Goal: Task Accomplishment & Management: Manage account settings

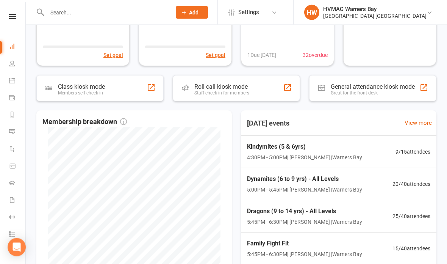
scroll to position [123, 0]
click at [336, 186] on span "5:00PM - 5:45PM | [PERSON_NAME] | [GEOGRAPHIC_DATA]" at bounding box center [304, 189] width 115 height 8
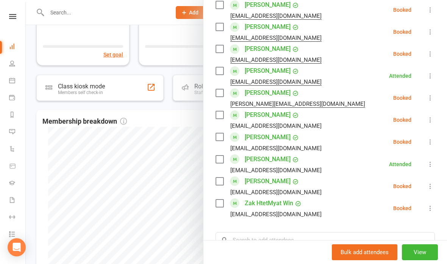
scroll to position [377, 0]
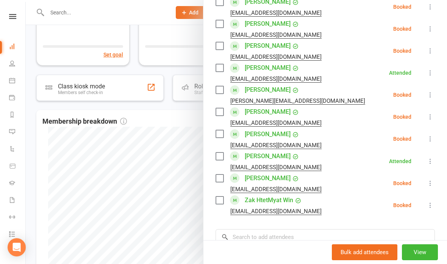
click at [275, 150] on link "[PERSON_NAME]" at bounding box center [268, 156] width 46 height 12
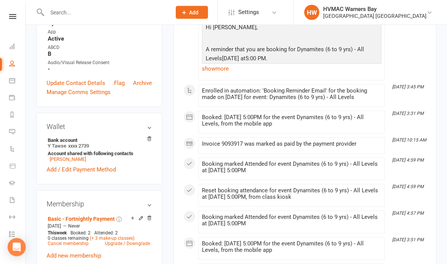
scroll to position [238, 0]
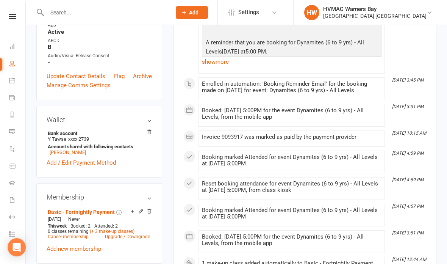
click at [72, 155] on link "[PERSON_NAME]" at bounding box center [68, 152] width 36 height 6
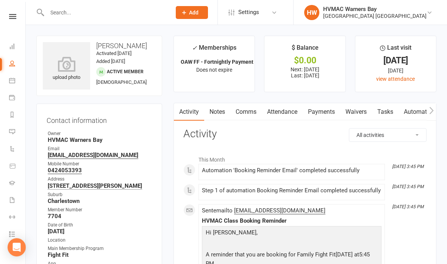
click at [365, 105] on link "Waivers" at bounding box center [356, 111] width 32 height 17
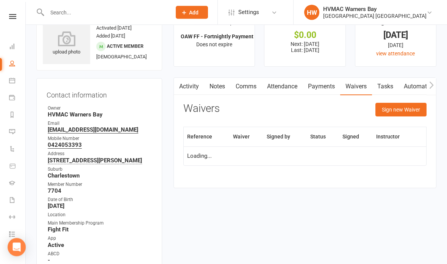
scroll to position [25, 0]
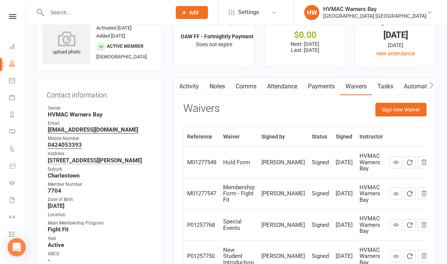
click at [410, 107] on button "Sign new Waiver" at bounding box center [401, 110] width 51 height 14
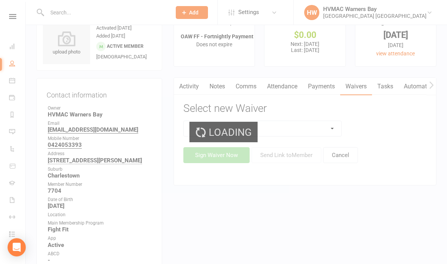
click at [319, 122] on div "Loading" at bounding box center [223, 132] width 447 height 264
click at [324, 130] on select at bounding box center [263, 128] width 158 height 15
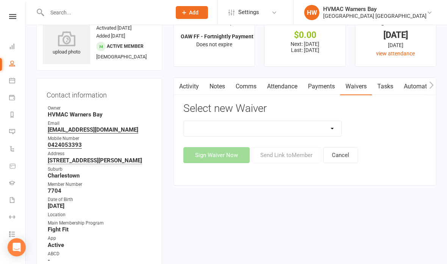
select select "9664"
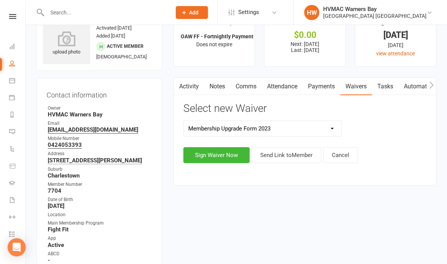
click at [230, 155] on button "Sign Waiver Now" at bounding box center [216, 155] width 66 height 16
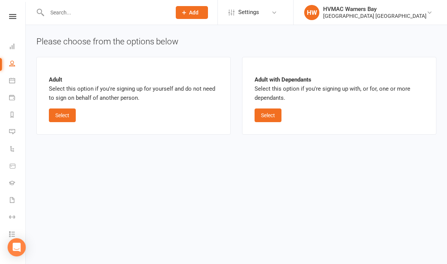
click at [275, 110] on button "Select" at bounding box center [268, 115] width 27 height 14
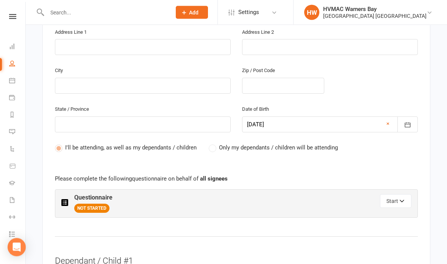
scroll to position [313, 0]
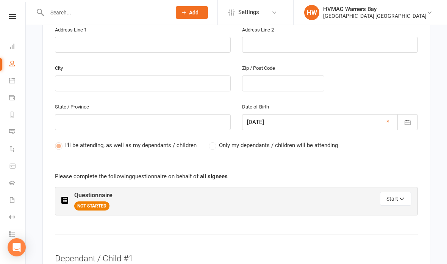
click at [320, 141] on span "Only my dependants / children will be attending" at bounding box center [278, 145] width 119 height 8
click at [211, 141] on label "Only my dependants / children will be attending" at bounding box center [273, 145] width 129 height 9
click at [216, 141] on label "Only my dependants / children will be attending" at bounding box center [273, 145] width 129 height 9
click at [211, 141] on label "Only my dependants / children will be attending" at bounding box center [273, 145] width 129 height 9
click at [215, 141] on label "Only my dependants / children will be attending" at bounding box center [273, 145] width 129 height 9
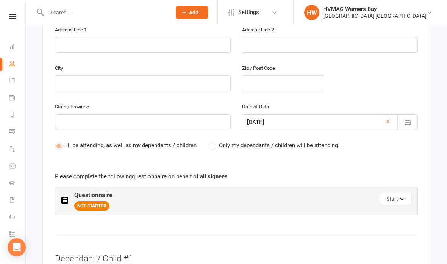
click at [212, 141] on label "Only my dependants / children will be attending" at bounding box center [273, 145] width 129 height 9
click at [214, 141] on label "Only my dependants / children will be attending" at bounding box center [273, 145] width 129 height 9
click at [216, 135] on div "State / Province" at bounding box center [142, 121] width 187 height 39
click at [223, 134] on div "State / Province" at bounding box center [142, 121] width 187 height 39
click at [211, 141] on label "Only my dependants / children will be attending" at bounding box center [273, 145] width 129 height 9
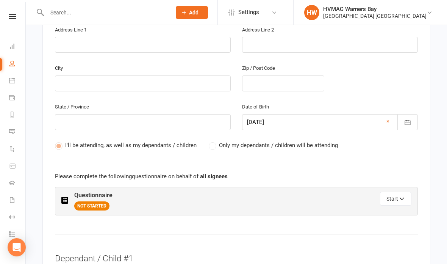
click at [217, 141] on label "Only my dependants / children will be attending" at bounding box center [273, 145] width 129 height 9
click at [398, 192] on button "Start" at bounding box center [395, 199] width 31 height 14
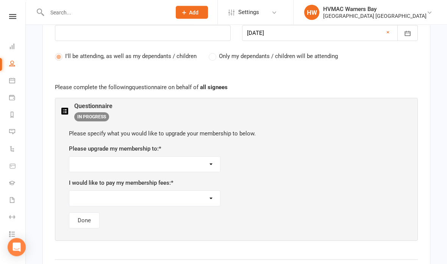
scroll to position [402, 0]
click at [213, 160] on select "Kindymites or Minimites Twice a Week Membership Dynamites/Dragons/Adults Basic …" at bounding box center [144, 164] width 151 height 15
select select "Black Belt Club - 3 Classes a Week"
click at [211, 195] on select "As per current schedule Weekly Fortnightly Monthly" at bounding box center [144, 198] width 151 height 15
select select "As per current schedule"
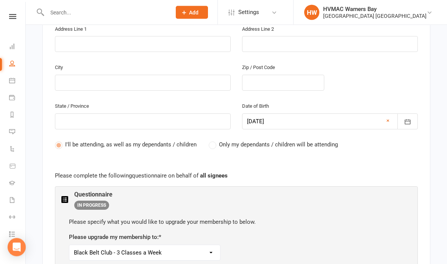
click at [217, 140] on label "Only my dependants / children will be attending" at bounding box center [273, 144] width 129 height 9
click at [209, 143] on label "Only my dependants / children will be attending" at bounding box center [273, 144] width 129 height 9
click at [213, 140] on label "Only my dependants / children will be attending" at bounding box center [273, 144] width 129 height 9
click at [211, 140] on label "Only my dependants / children will be attending" at bounding box center [273, 144] width 129 height 9
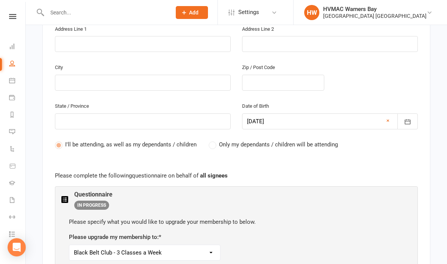
click at [219, 140] on span "Only my dependants / children will be attending" at bounding box center [278, 144] width 119 height 8
click at [216, 143] on label "Only my dependants / children will be attending" at bounding box center [273, 144] width 129 height 9
click at [219, 140] on span "Only my dependants / children will be attending" at bounding box center [278, 144] width 119 height 8
click at [219, 144] on label "Only my dependants / children will be attending" at bounding box center [273, 144] width 129 height 9
click at [213, 140] on label "Only my dependants / children will be attending" at bounding box center [273, 144] width 129 height 9
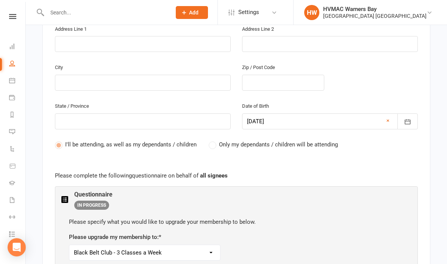
click at [217, 140] on label "Only my dependants / children will be attending" at bounding box center [273, 144] width 129 height 9
click at [214, 140] on label "Only my dependants / children will be attending" at bounding box center [273, 144] width 129 height 9
click at [211, 141] on label "Only my dependants / children will be attending" at bounding box center [273, 144] width 129 height 9
click at [213, 140] on label "Only my dependants / children will be attending" at bounding box center [273, 144] width 129 height 9
click at [218, 140] on label "Only my dependants / children will be attending" at bounding box center [273, 144] width 129 height 9
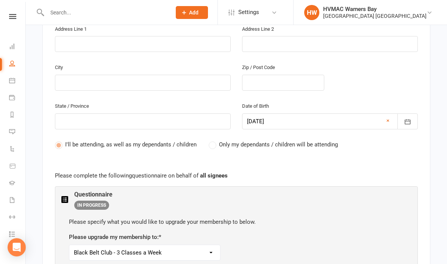
click at [215, 140] on label "Only my dependants / children will be attending" at bounding box center [273, 144] width 129 height 9
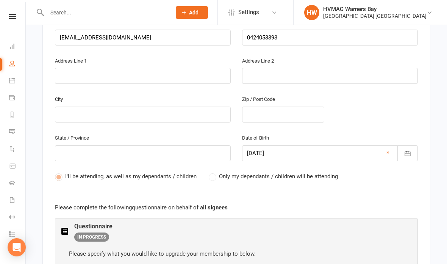
scroll to position [270, 0]
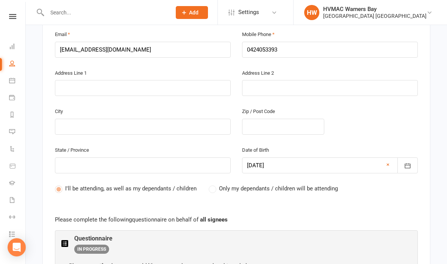
click at [219, 184] on span "Only my dependants / children will be attending" at bounding box center [278, 188] width 119 height 8
click at [214, 185] on label "Only my dependants / children will be attending" at bounding box center [273, 188] width 129 height 9
click at [214, 184] on label "Only my dependants / children will be attending" at bounding box center [273, 188] width 129 height 9
click at [213, 185] on label "Only my dependants / children will be attending" at bounding box center [273, 188] width 129 height 9
click at [211, 186] on label "Only my dependants / children will be attending" at bounding box center [273, 188] width 129 height 9
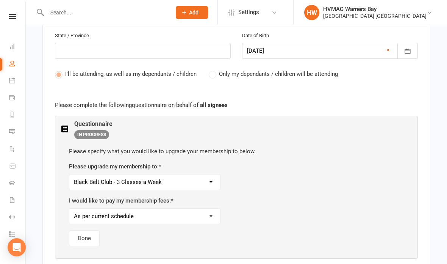
scroll to position [388, 0]
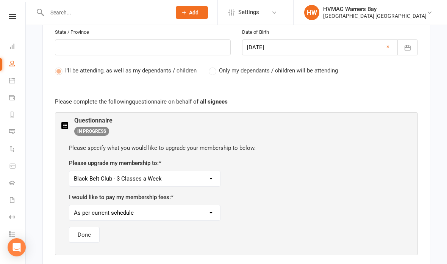
click at [74, 171] on select "Kindymites or Minimites Twice a Week Membership Dynamites/Dragons/Adults Basic …" at bounding box center [144, 178] width 151 height 15
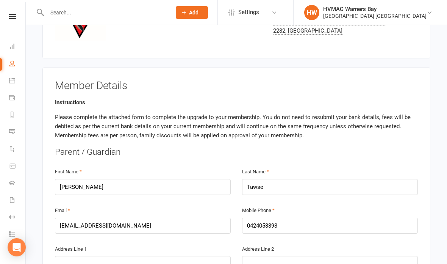
scroll to position [93, 0]
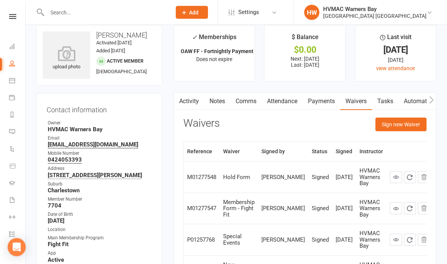
scroll to position [6, 0]
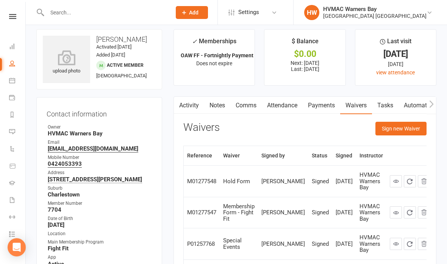
click at [409, 128] on button "Sign new Waiver" at bounding box center [401, 129] width 51 height 14
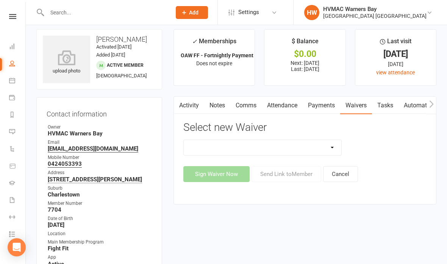
click at [325, 151] on select "Cancellation Form Cancellation Form - Kinder Kicks Fitness Challenge Goals Asse…" at bounding box center [263, 147] width 158 height 15
select select "9664"
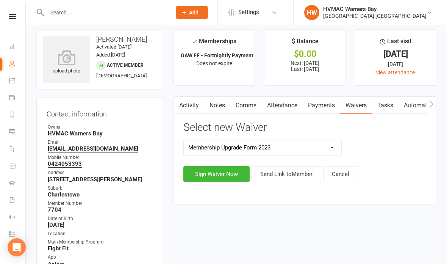
click at [232, 174] on button "Sign Waiver Now" at bounding box center [216, 174] width 66 height 16
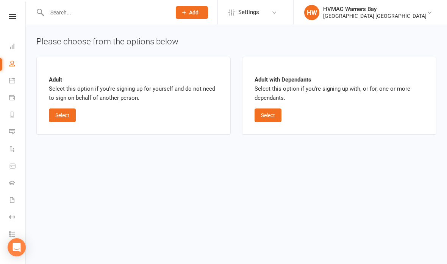
click at [54, 111] on button "Select" at bounding box center [62, 115] width 27 height 14
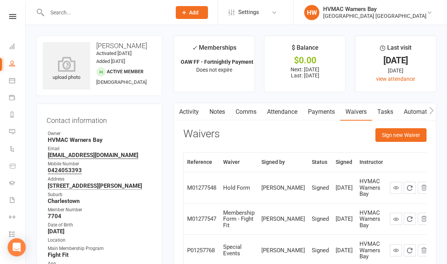
click at [408, 128] on button "Sign new Waiver" at bounding box center [401, 135] width 51 height 14
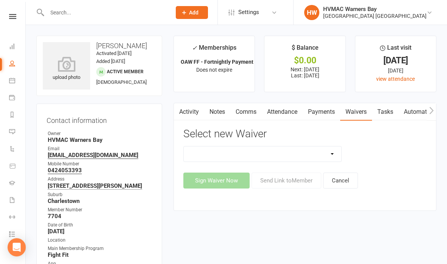
click at [329, 153] on select "Cancellation Form Cancellation Form - Kinder Kicks Fitness Challenge Goals Asse…" at bounding box center [263, 153] width 158 height 15
select select "9664"
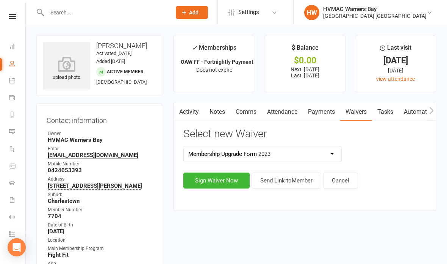
click at [228, 172] on button "Sign Waiver Now" at bounding box center [216, 180] width 66 height 16
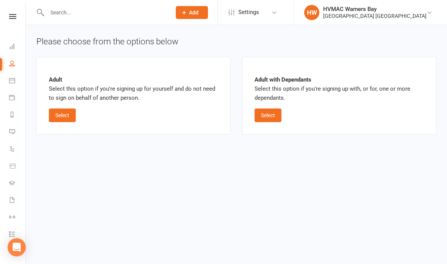
click at [274, 114] on button "Select" at bounding box center [268, 115] width 27 height 14
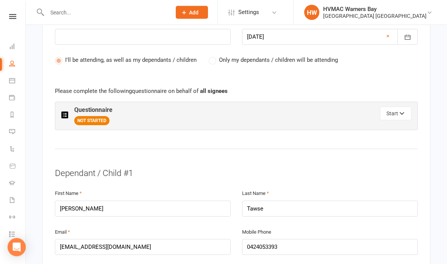
click at [388, 107] on button "Start" at bounding box center [395, 114] width 31 height 14
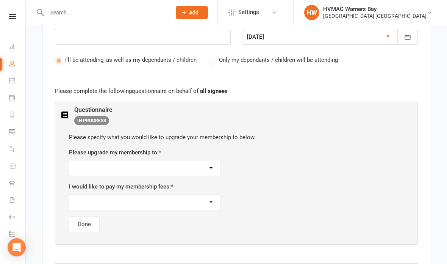
click at [215, 163] on select "Kindymites or Minimites Twice a Week Membership Dynamites/Dragons/Adults Basic …" at bounding box center [144, 167] width 151 height 15
select select "Black Belt Club - 3 Classes a Week"
click at [210, 201] on select "As per current schedule Weekly Fortnightly Monthly" at bounding box center [144, 201] width 151 height 15
click at [188, 194] on select "As per current schedule Weekly Fortnightly Monthly" at bounding box center [144, 201] width 151 height 15
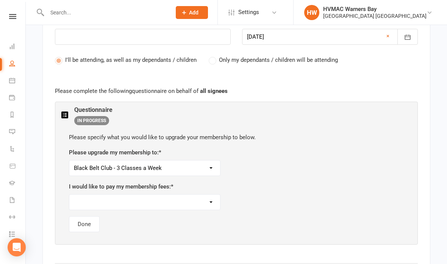
click at [186, 200] on select "As per current schedule Weekly Fortnightly Monthly" at bounding box center [144, 201] width 151 height 15
select select "As per current schedule"
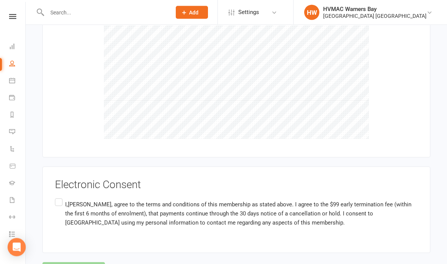
scroll to position [1190, 0]
click at [62, 196] on label "I,[PERSON_NAME], agree to the terms and conditions of this membership as stated…" at bounding box center [236, 212] width 363 height 33
click at [60, 196] on input "I,[PERSON_NAME], agree to the terms and conditions of this membership as stated…" at bounding box center [57, 196] width 5 height 0
click at [67, 261] on button "Agree & Submit" at bounding box center [73, 269] width 63 height 16
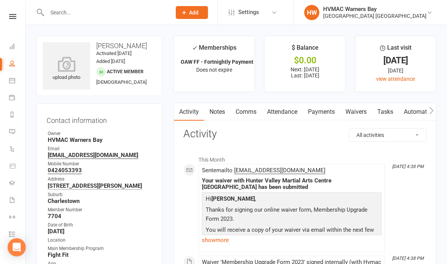
click at [13, 80] on icon at bounding box center [12, 80] width 6 height 6
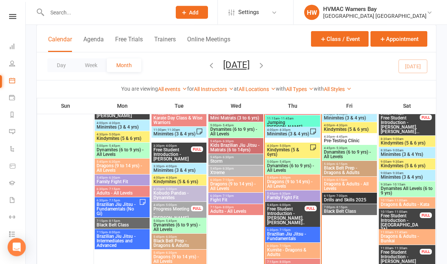
scroll to position [713, 0]
click at [277, 149] on span "Kindymites (5 & 6yrs)" at bounding box center [288, 151] width 43 height 9
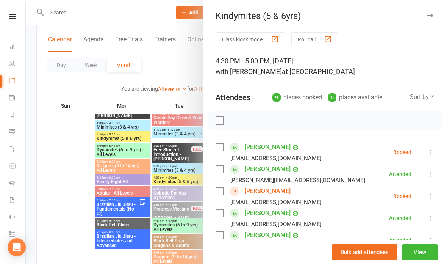
click at [258, 197] on link "[PERSON_NAME]" at bounding box center [268, 191] width 46 height 12
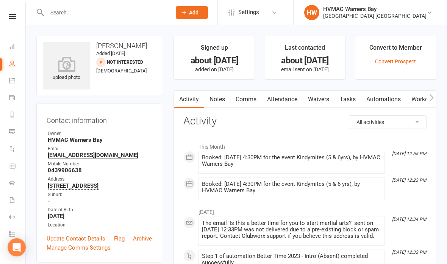
click at [321, 104] on link "Waivers" at bounding box center [319, 99] width 32 height 17
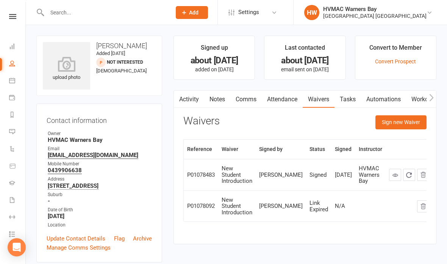
click at [404, 120] on button "Sign new Waiver" at bounding box center [401, 122] width 51 height 14
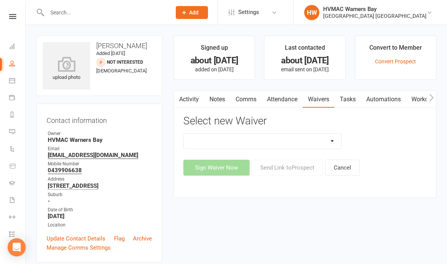
click at [311, 140] on select "Cancellation Form Cancellation Form - Kinder Kicks Fitness Challenge Goals Asse…" at bounding box center [263, 140] width 158 height 15
select select "7950"
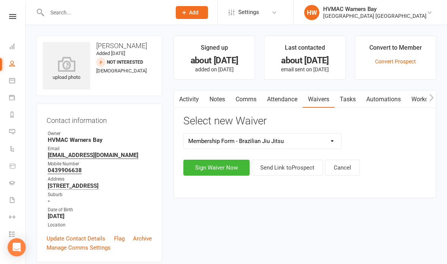
click at [204, 174] on button "Sign Waiver Now" at bounding box center [216, 168] width 66 height 16
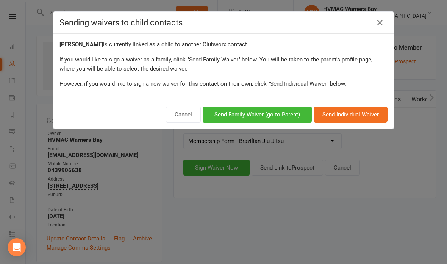
click at [244, 111] on button "Send Family Waiver (go to Parent)" at bounding box center [257, 114] width 109 height 16
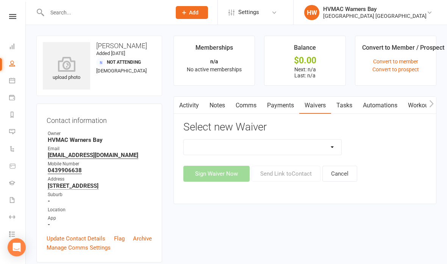
click at [272, 135] on div "Select new Waiver Cancellation Form Cancellation Form - Kinder Kicks Fitness Ch…" at bounding box center [304, 151] width 243 height 60
click at [307, 151] on select "Cancellation Form Cancellation Form - Kinder Kicks Fitness Challenge Goals Asse…" at bounding box center [263, 146] width 158 height 15
select select "5387"
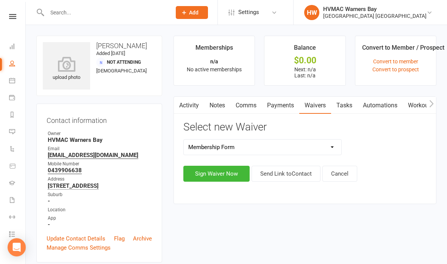
click at [209, 180] on button "Sign Waiver Now" at bounding box center [216, 174] width 66 height 16
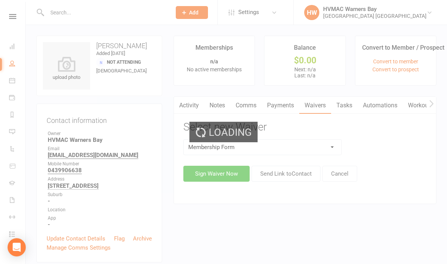
select select "bank_account"
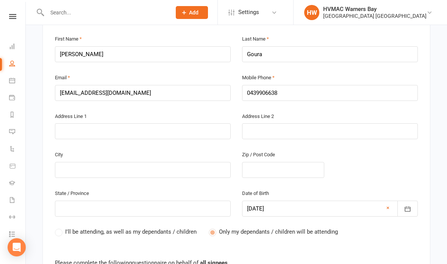
scroll to position [231, 0]
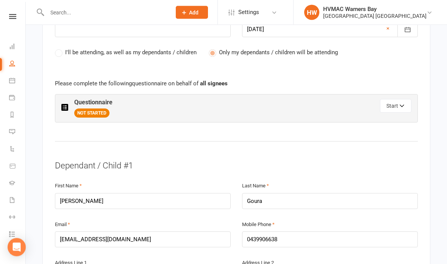
click at [393, 102] on button "Start" at bounding box center [395, 106] width 31 height 14
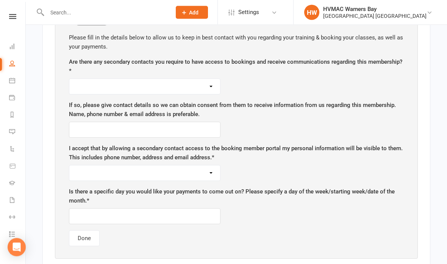
scroll to position [487, 0]
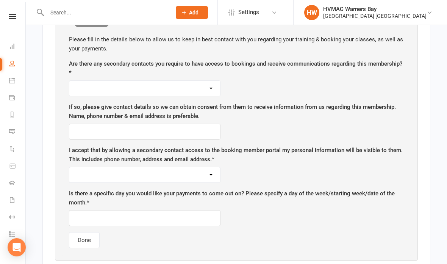
click at [165, 85] on select "Yes No" at bounding box center [144, 88] width 151 height 15
select select "Yes"
click at [152, 134] on input "text" at bounding box center [145, 132] width 152 height 16
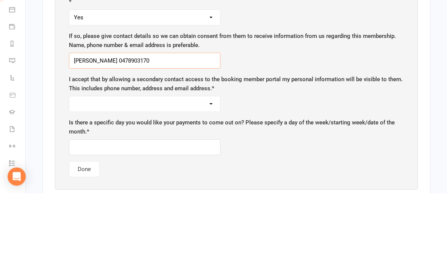
type input "[PERSON_NAME] 0478903170"
click at [86, 167] on select "Yes No" at bounding box center [144, 174] width 151 height 15
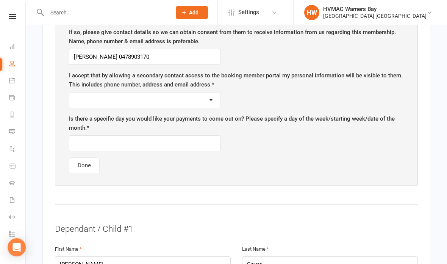
scroll to position [561, 0]
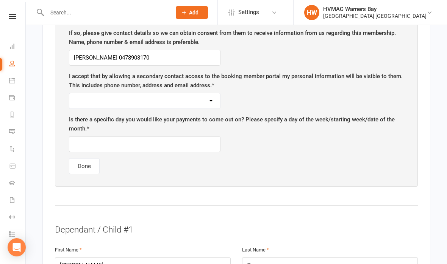
click at [76, 108] on div "Please fill in the details below to allow us to keep in best contact with you r…" at bounding box center [236, 67] width 350 height 228
click at [77, 107] on div "Please fill in the details below to allow us to keep in best contact with you r…" at bounding box center [236, 67] width 350 height 228
click at [98, 102] on select "Yes No" at bounding box center [144, 100] width 151 height 15
click at [88, 100] on select "Yes No" at bounding box center [144, 100] width 151 height 15
click at [104, 103] on select "Yes No" at bounding box center [144, 100] width 151 height 15
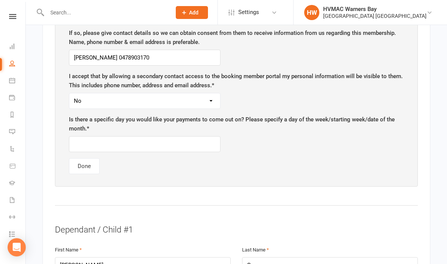
select select "Yes"
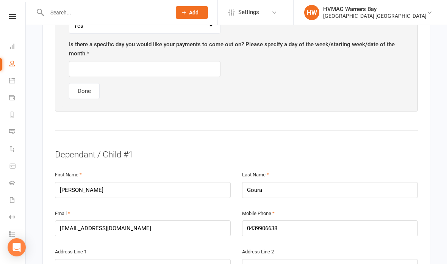
scroll to position [525, 0]
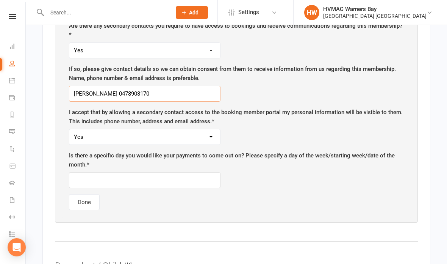
click at [114, 86] on input "[PERSON_NAME] 0478903170" at bounding box center [145, 94] width 152 height 16
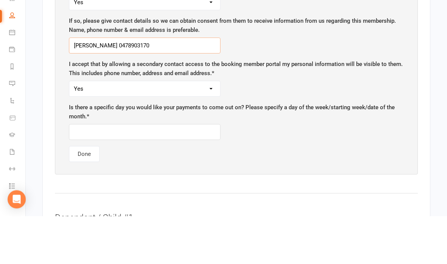
click at [129, 86] on input "[PERSON_NAME] 0478903170" at bounding box center [145, 94] width 152 height 16
click at [124, 86] on input "[PERSON_NAME] 0478903170" at bounding box center [145, 94] width 152 height 16
click at [80, 86] on input "text" at bounding box center [145, 94] width 152 height 16
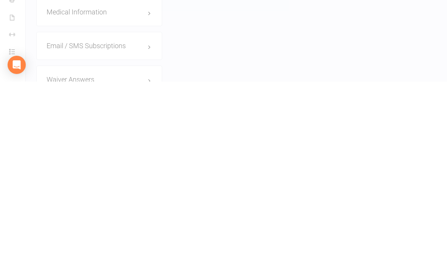
scroll to position [123, 0]
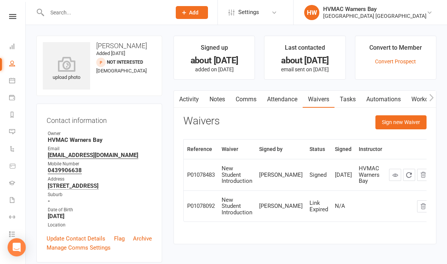
click at [395, 122] on button "Sign new Waiver" at bounding box center [401, 122] width 51 height 14
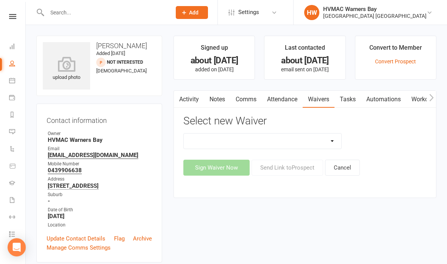
click at [264, 139] on select "Cancellation Form Cancellation Form - Kinder Kicks Fitness Challenge Goals Asse…" at bounding box center [263, 140] width 158 height 15
select select "7950"
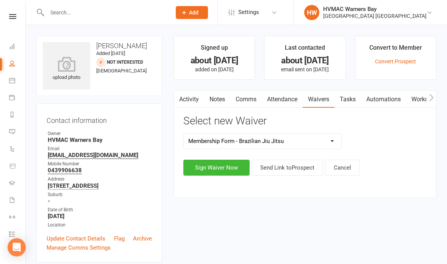
click at [204, 169] on button "Sign Waiver Now" at bounding box center [216, 168] width 66 height 16
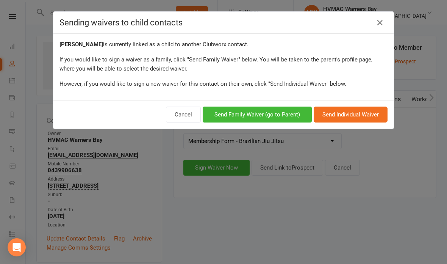
click at [273, 115] on button "Send Family Waiver (go to Parent)" at bounding box center [257, 114] width 109 height 16
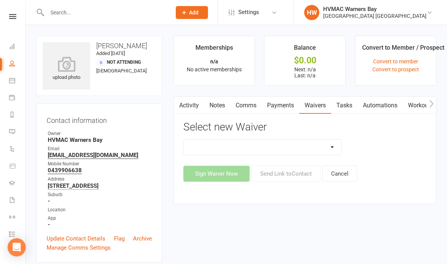
click at [279, 142] on select "Cancellation Form Cancellation Form - Kinder Kicks Fitness Challenge Goals Asse…" at bounding box center [263, 146] width 158 height 15
select select "6007"
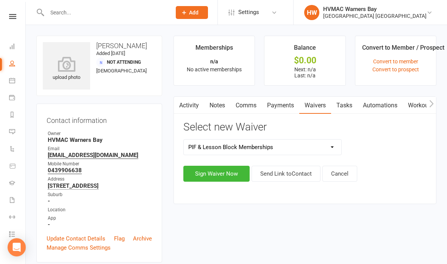
click at [208, 177] on button "Sign Waiver Now" at bounding box center [216, 174] width 66 height 16
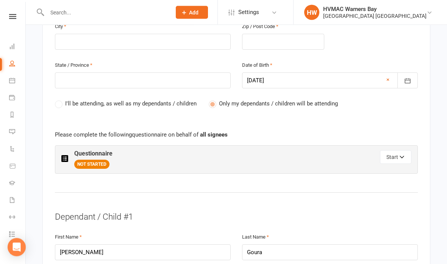
click at [402, 156] on icon "button" at bounding box center [402, 158] width 5 height 5
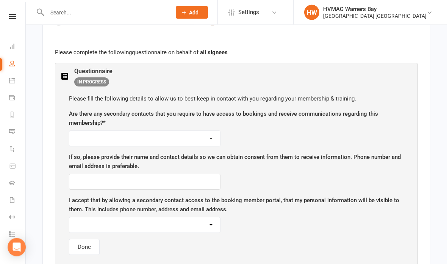
scroll to position [429, 0]
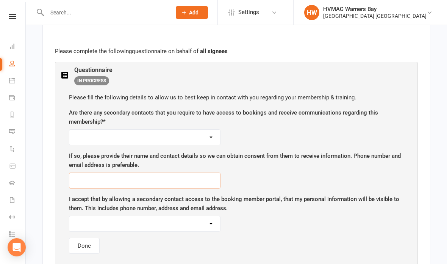
click at [170, 177] on input "text" at bounding box center [145, 180] width 152 height 16
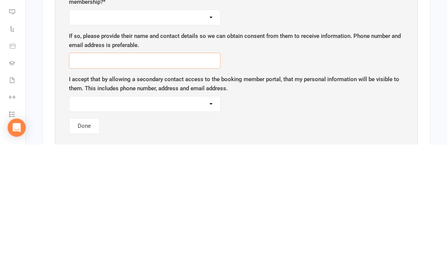
click at [78, 172] on input "text" at bounding box center [145, 180] width 152 height 16
paste input "[PERSON_NAME] 0478903170"
type input "[PERSON_NAME] 0478903170"
click at [145, 130] on select "Yes No" at bounding box center [144, 137] width 151 height 15
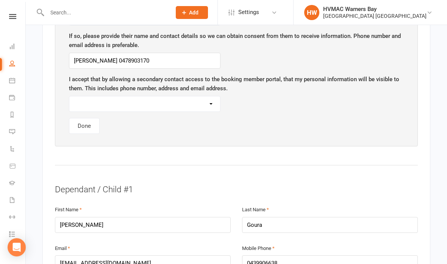
select select "Yes"
click at [136, 111] on div "Please fill the following details to allow us to best keep in contact with you …" at bounding box center [236, 54] width 350 height 176
click at [161, 89] on div "I accept that by allowing a secondary contact access to the booking member port…" at bounding box center [236, 93] width 335 height 37
click at [162, 100] on select "Yes No" at bounding box center [144, 103] width 151 height 15
select select "Yes"
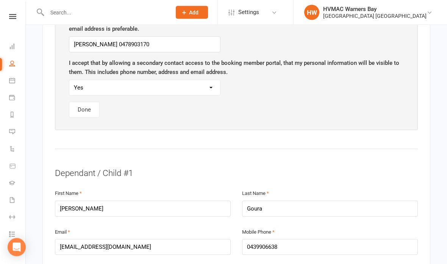
click at [77, 112] on button "Done" at bounding box center [84, 110] width 31 height 16
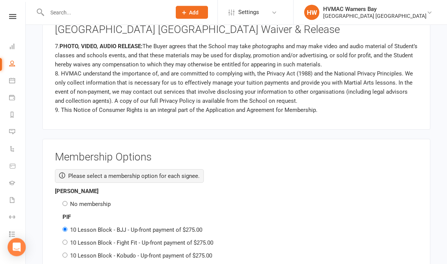
scroll to position [1098, 0]
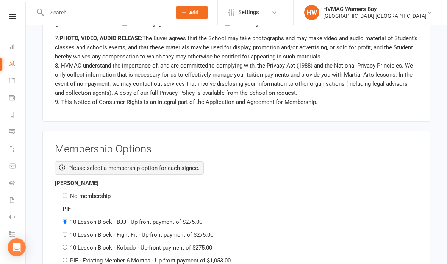
click at [63, 179] on div "[PERSON_NAME] No membership" at bounding box center [236, 189] width 363 height 22
click at [68, 182] on div "[PERSON_NAME] No membership" at bounding box center [236, 189] width 363 height 22
click at [63, 193] on input "No membership" at bounding box center [65, 195] width 5 height 5
radio input "true"
radio input "false"
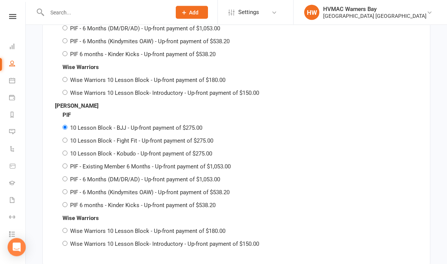
scroll to position [1343, 0]
click at [67, 189] on input "PIF - 6 Months (Kindymites OAW) - Up-front payment of $538.20" at bounding box center [65, 191] width 5 height 5
radio input "true"
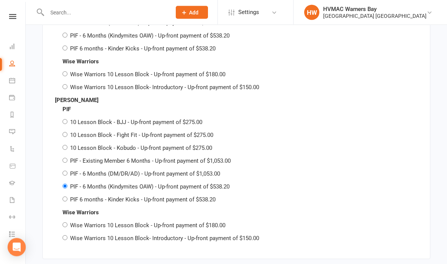
scroll to position [1349, 0]
click at [67, 119] on input "10 Lesson Block - BJJ - Up-front payment of $275.00" at bounding box center [65, 121] width 5 height 5
radio input "true"
radio input "false"
click at [70, 131] on label "10 Lesson Block - Fight Fit - Up-front payment of $275.00" at bounding box center [141, 134] width 143 height 7
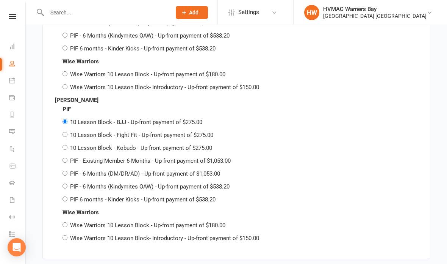
click at [67, 132] on input "10 Lesson Block - Fight Fit - Up-front payment of $275.00" at bounding box center [65, 134] width 5 height 5
radio input "true"
radio input "false"
click at [67, 145] on input "10 Lesson Block - Kobudo - Up-front payment of $275.00" at bounding box center [65, 147] width 5 height 5
radio input "true"
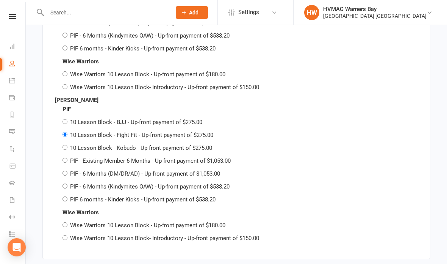
radio input "false"
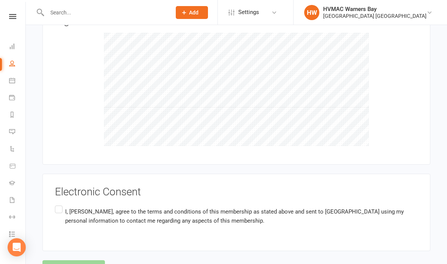
scroll to position [1801, 0]
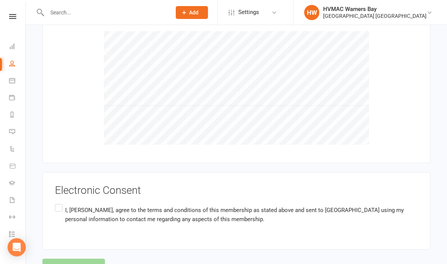
click at [63, 202] on label "I, [PERSON_NAME] , agree to the terms and conditions of this membership as stat…" at bounding box center [236, 214] width 363 height 24
click at [60, 202] on input "I, [PERSON_NAME] , agree to the terms and conditions of this membership as stat…" at bounding box center [57, 202] width 5 height 0
click at [77, 258] on button "Agree & Submit" at bounding box center [73, 266] width 63 height 16
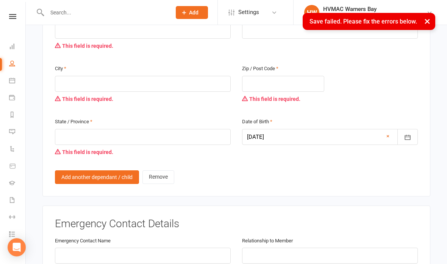
scroll to position [239, 0]
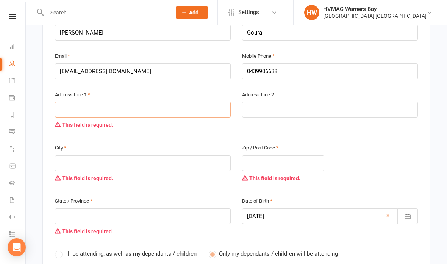
click at [65, 102] on input "text" at bounding box center [143, 110] width 176 height 16
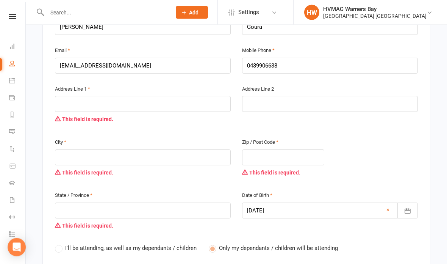
scroll to position [247, 0]
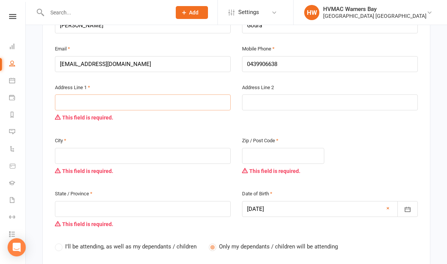
click at [83, 98] on input "text" at bounding box center [143, 102] width 176 height 16
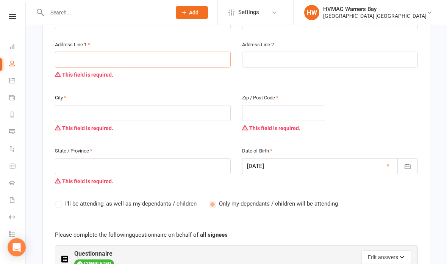
click at [62, 59] on input "text" at bounding box center [143, 60] width 176 height 16
type input "1"
type input "12"
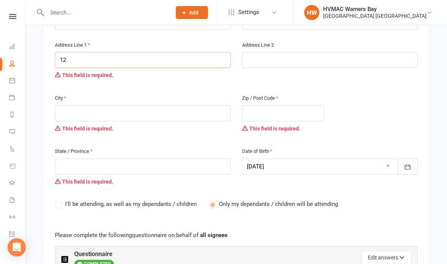
type input "12"
type input "12/"
type input "12/4"
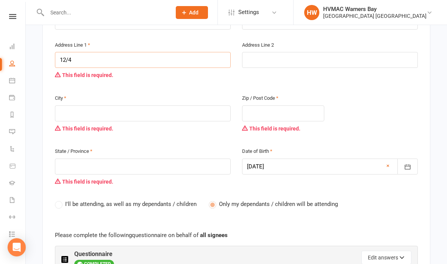
type input "12/4 c"
type input "12/4 cr"
type input "12/4 cra"
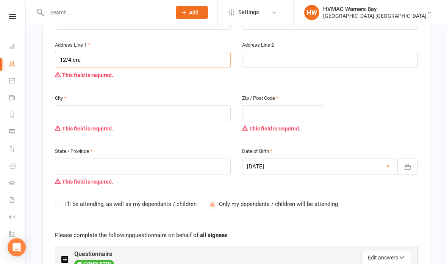
type input "12/4 cra"
type input "12/4 craw"
type input "12/4 crawf"
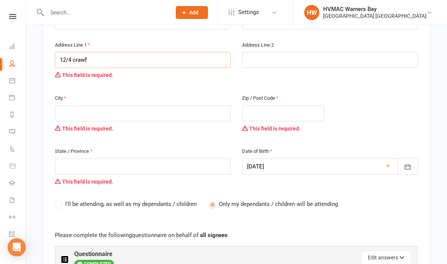
type input "12/4 crawfo"
type input "12/4 crawfor"
type input "12/4 [PERSON_NAME]"
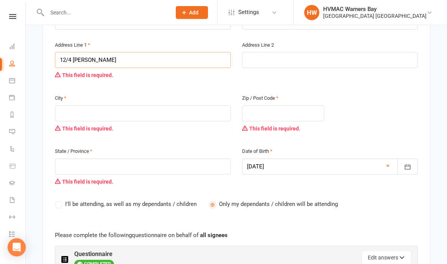
type input "12/4 [PERSON_NAME]"
type input "12/4 [PERSON_NAME] l"
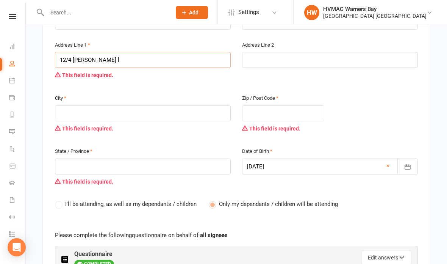
type input "12/4 [PERSON_NAME] la"
type input "12/4 [PERSON_NAME]"
type input "[STREET_ADDRESS][PERSON_NAME]"
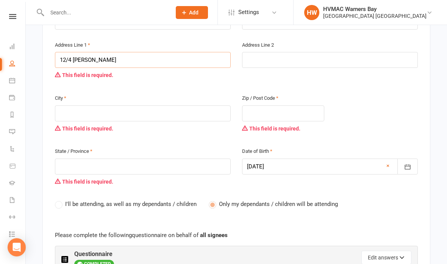
type input "[STREET_ADDRESS][PERSON_NAME]"
click at [74, 105] on input "text" at bounding box center [143, 113] width 176 height 16
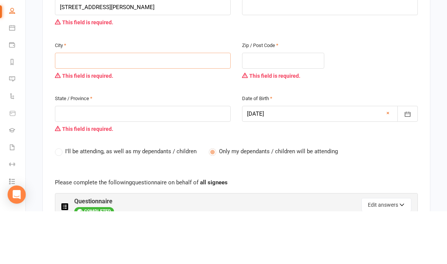
type input "M"
type input "Mo"
type input "Mou"
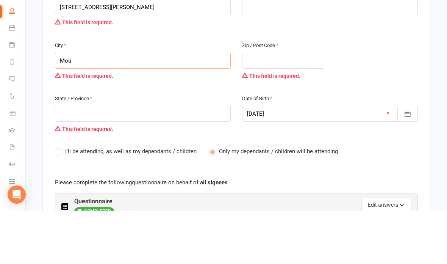
type input "Mou"
type input "Moun"
type input "Mount"
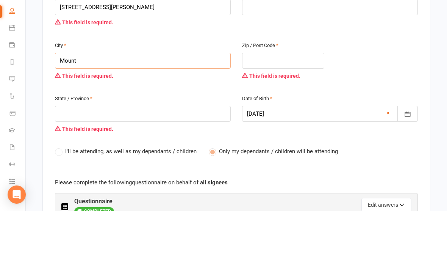
type input "Mount H"
type input "[GEOGRAPHIC_DATA]"
type input "Mount Hut"
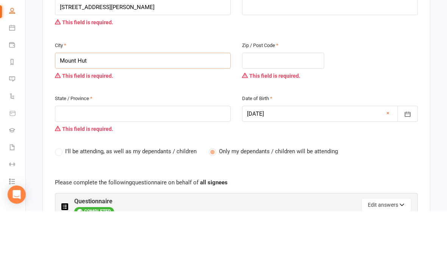
type input "Mount Hut"
type input "Mount Hutt"
type input "Mount [PERSON_NAME]"
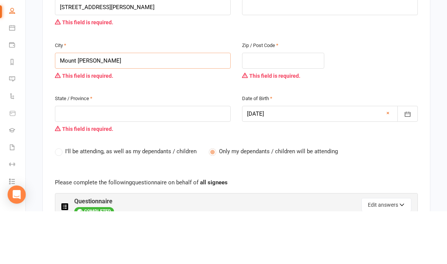
type input "[GEOGRAPHIC_DATA][PERSON_NAME]"
click at [284, 105] on input "text" at bounding box center [283, 113] width 82 height 16
type input "2"
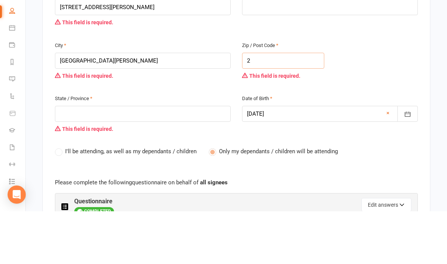
type input "2"
type input "22"
click at [420, 93] on div "City [GEOGRAPHIC_DATA][PERSON_NAME] This field is required. Zip / Post Code 22 …" at bounding box center [236, 119] width 374 height 53
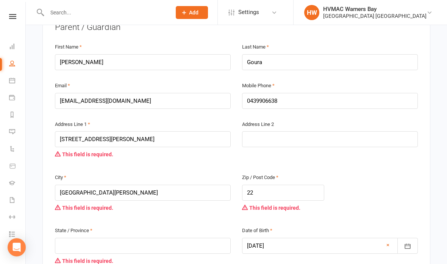
scroll to position [206, 0]
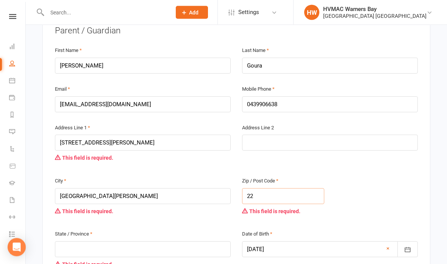
click at [285, 188] on input "22" at bounding box center [283, 196] width 82 height 16
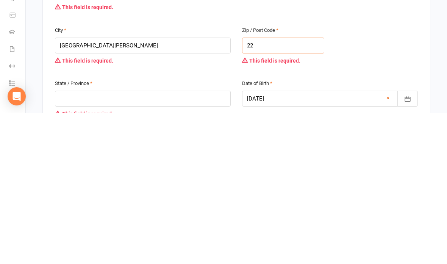
type input "228"
type input "2282"
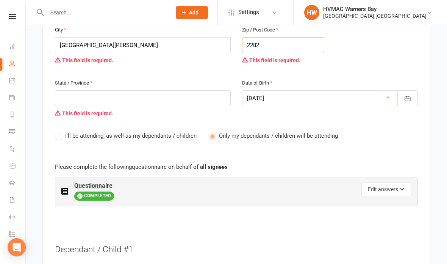
type input "2282"
click at [164, 94] on input "text" at bounding box center [143, 98] width 176 height 16
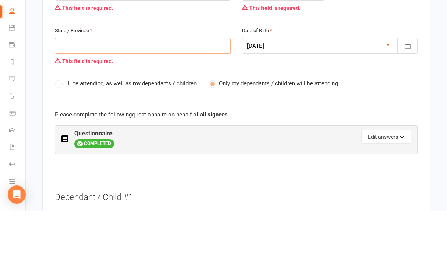
type input "N"
type input "Ns"
type input "Nsw"
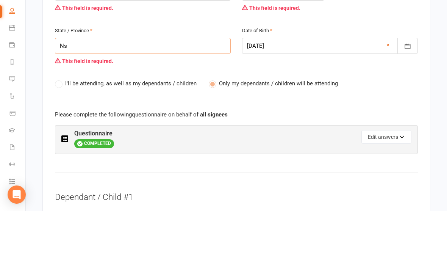
type input "Nsw"
type input "[GEOGRAPHIC_DATA]"
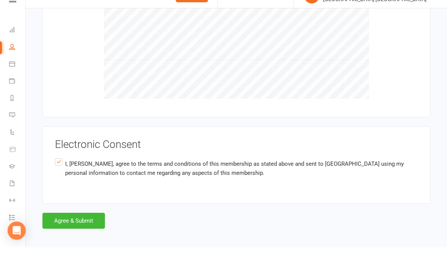
scroll to position [1888, 0]
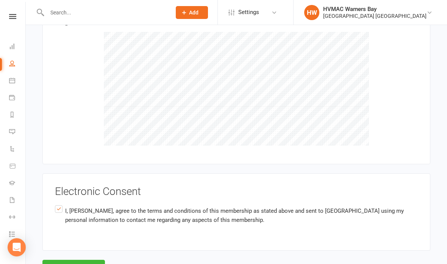
type input "[GEOGRAPHIC_DATA]"
click at [84, 260] on button "Agree & Submit" at bounding box center [73, 268] width 63 height 16
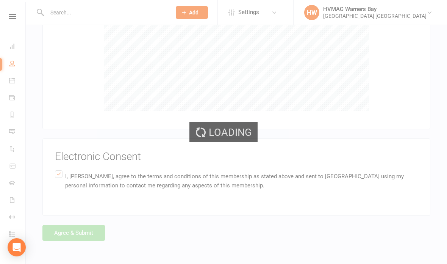
scroll to position [1801, 0]
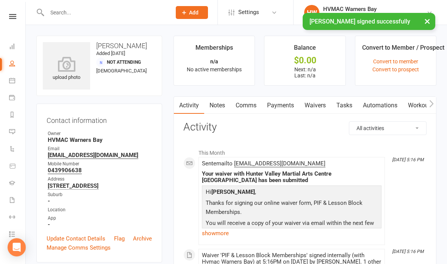
click at [211, 109] on link "Notes" at bounding box center [217, 105] width 26 height 17
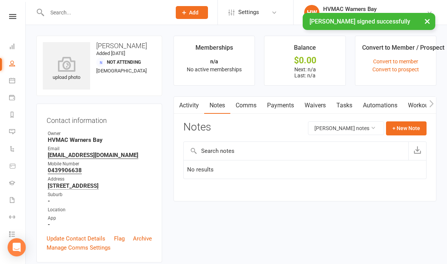
click at [406, 130] on button "+ New Note" at bounding box center [406, 128] width 41 height 14
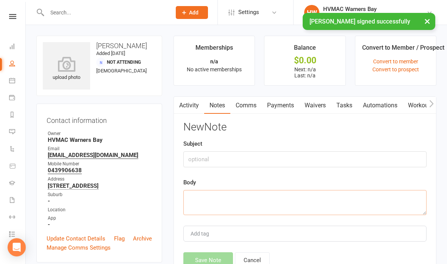
click at [344, 197] on textarea at bounding box center [304, 202] width 243 height 25
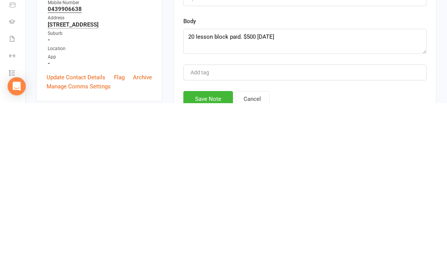
scroll to position [161, 0]
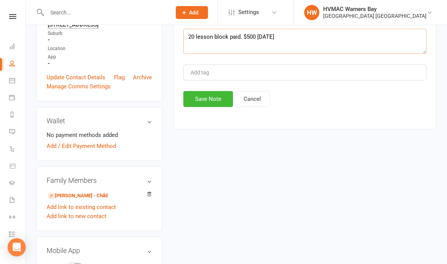
type textarea "20 lesson block paid. $500 [DATE]"
click at [215, 102] on button "Save Note" at bounding box center [208, 99] width 50 height 16
